Goal: Use online tool/utility: Utilize a website feature to perform a specific function

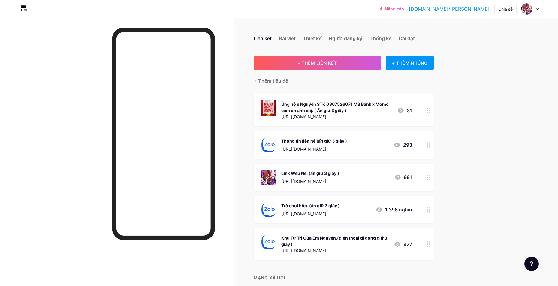
click at [427, 176] on div at bounding box center [428, 178] width 10 height 28
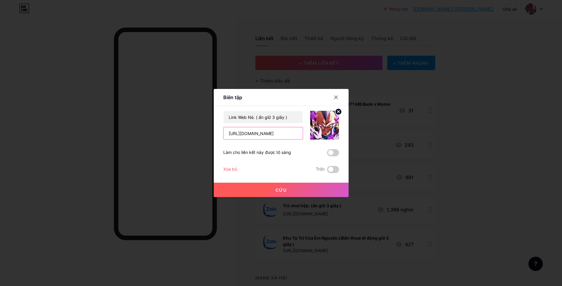
click at [257, 134] on input "[URL][DOMAIN_NAME]" at bounding box center [263, 133] width 79 height 12
type input "[URL][DOMAIN_NAME]"
click at [264, 188] on button "Cứu" at bounding box center [281, 190] width 135 height 14
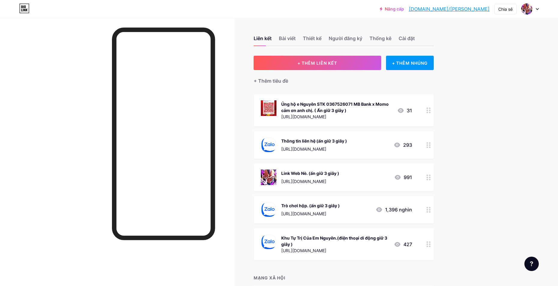
click at [430, 208] on icon at bounding box center [428, 210] width 4 height 6
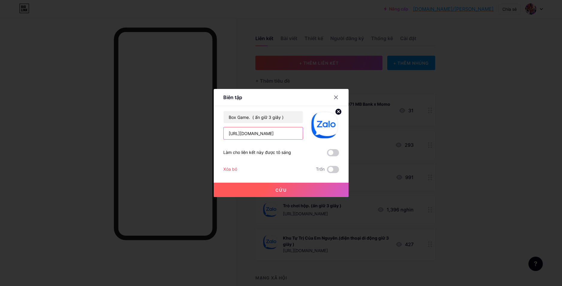
click at [285, 136] on input "[URL][DOMAIN_NAME]" at bounding box center [263, 133] width 79 height 12
paste input "eaybix499"
type input "[URL][DOMAIN_NAME]"
click at [283, 189] on font "Cứu" at bounding box center [281, 190] width 11 height 5
